Goal: Task Accomplishment & Management: Use online tool/utility

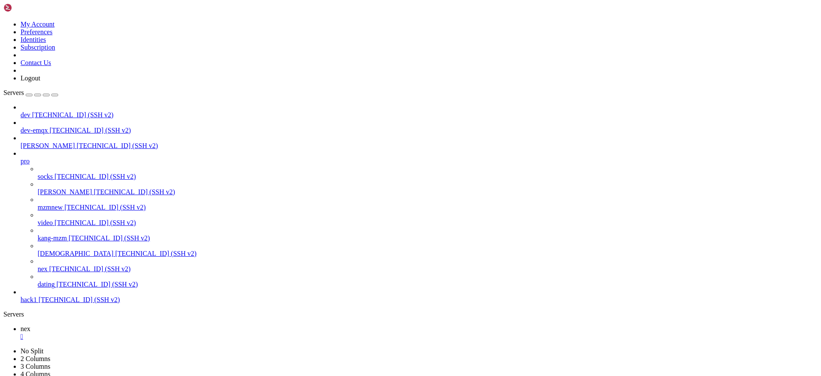
scroll to position [8, 2]
click at [41, 253] on span "[DEMOGRAPHIC_DATA]" at bounding box center [76, 253] width 76 height 7
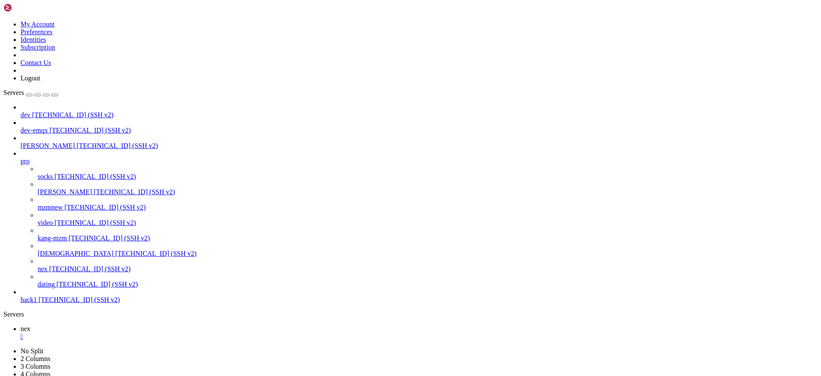
click at [41, 253] on span "[DEMOGRAPHIC_DATA]" at bounding box center [76, 253] width 76 height 7
click at [141, 333] on div "" at bounding box center [419, 337] width 797 height 8
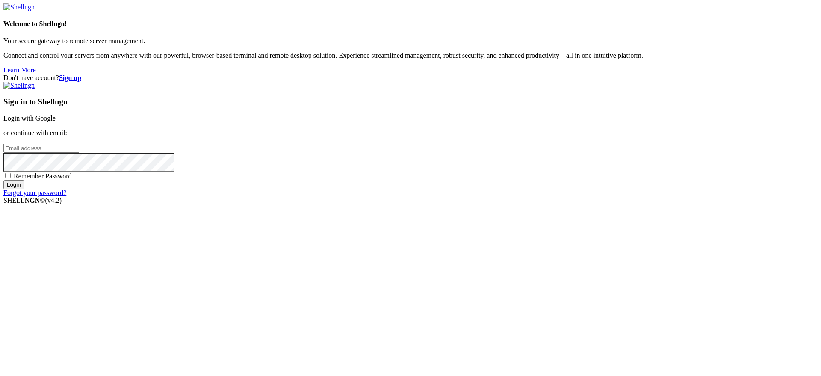
click at [56, 122] on link "Login with Google" at bounding box center [29, 118] width 52 height 7
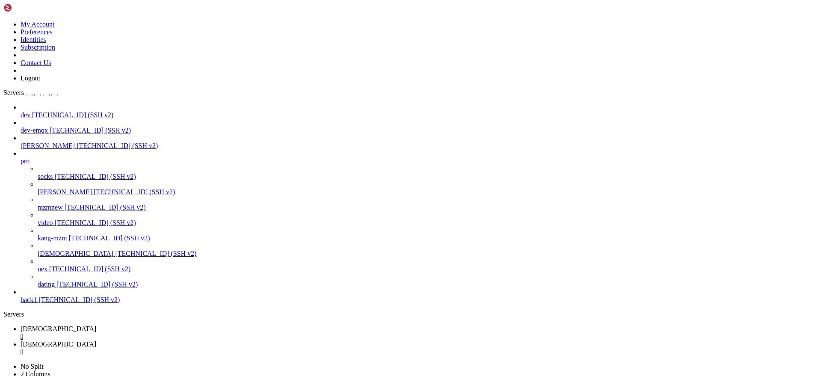
type input "/root/mysql2postsql"
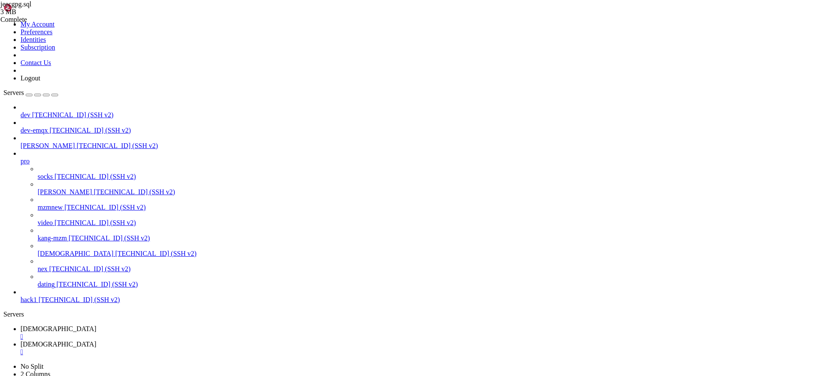
click at [96, 325] on span "[DEMOGRAPHIC_DATA]" at bounding box center [59, 328] width 76 height 7
click at [180, 340] on link "vedio-rss " at bounding box center [419, 347] width 797 height 15
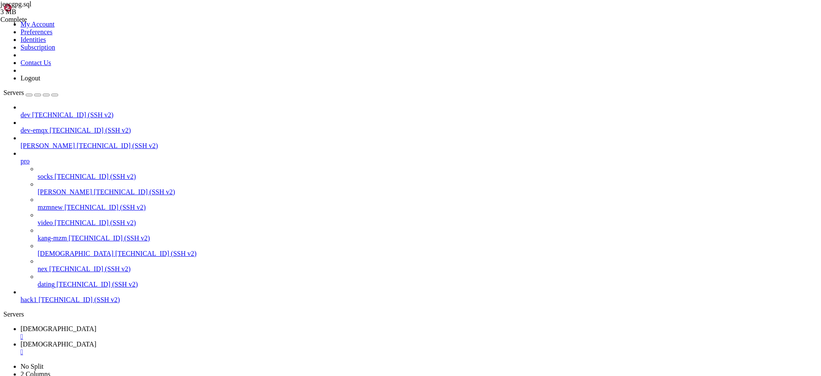
drag, startPoint x: 504, startPoint y: 235, endPoint x: 515, endPoint y: 236, distance: 10.3
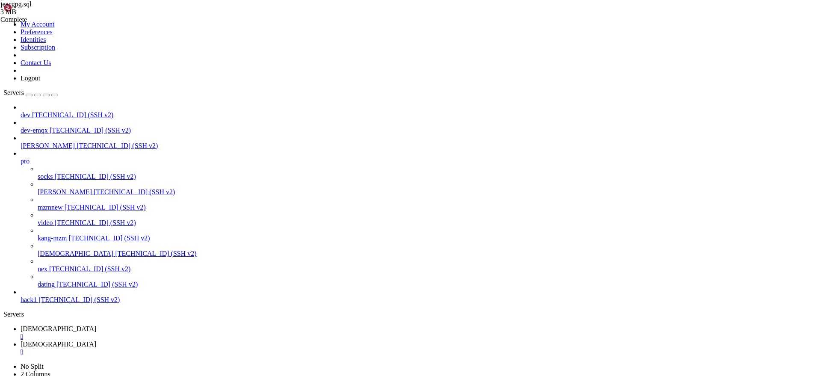
click at [123, 325] on link "vedio-rss " at bounding box center [419, 332] width 797 height 15
click at [180, 340] on link "vedio-rss " at bounding box center [419, 347] width 797 height 15
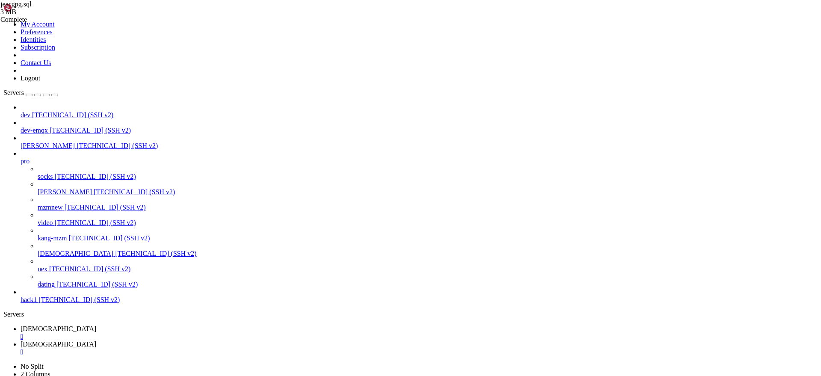
click at [96, 325] on span "[DEMOGRAPHIC_DATA]" at bounding box center [59, 328] width 76 height 7
click at [96, 340] on span "[DEMOGRAPHIC_DATA]" at bounding box center [59, 343] width 76 height 7
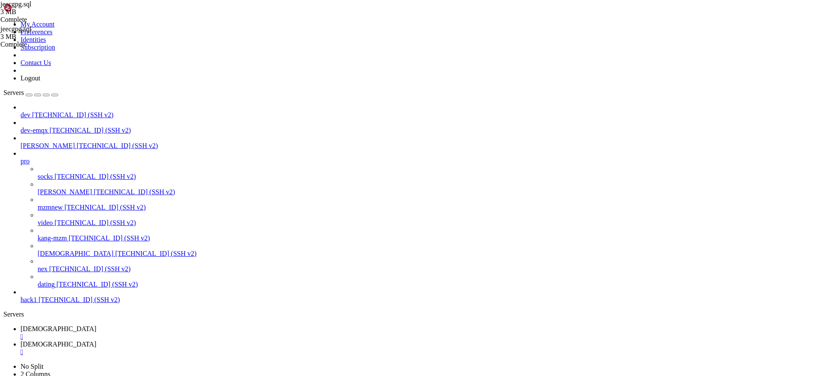
click at [121, 325] on link "vedio-rss " at bounding box center [419, 332] width 797 height 15
click at [96, 340] on span "[DEMOGRAPHIC_DATA]" at bounding box center [59, 343] width 76 height 7
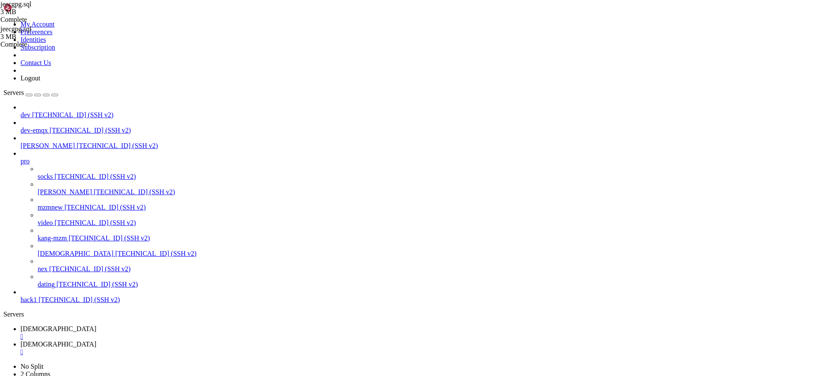
drag, startPoint x: 716, startPoint y: 212, endPoint x: 783, endPoint y: 115, distance: 117.6
